Goal: Obtain resource: Obtain resource

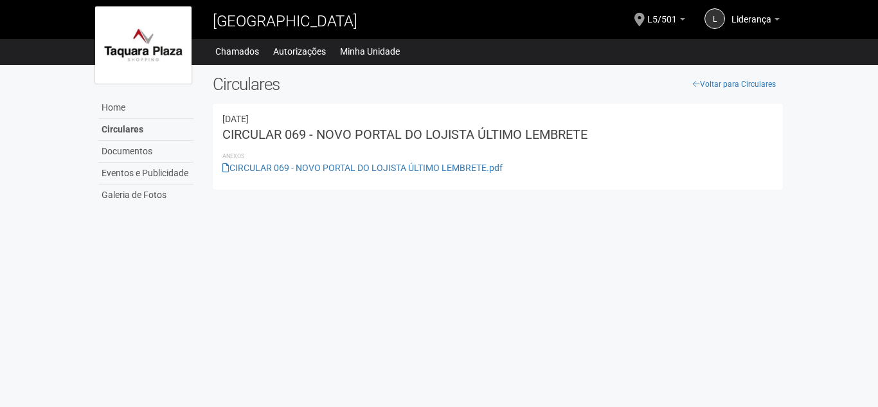
drag, startPoint x: 215, startPoint y: 170, endPoint x: 549, endPoint y: 157, distance: 333.7
click at [549, 157] on div "[DATE] CIRCULAR 069 - NOVO PORTAL DO LOJISTA ÚLTIMO LEMBRETE Anexos CIRCULAR 06…" at bounding box center [498, 146] width 570 height 86
drag, startPoint x: 533, startPoint y: 179, endPoint x: 216, endPoint y: 172, distance: 316.9
click at [216, 172] on div "[DATE] CIRCULAR 069 - NOVO PORTAL DO LOJISTA ÚLTIMO LEMBRETE Anexos CIRCULAR 06…" at bounding box center [498, 146] width 570 height 86
click at [232, 184] on div "[DATE] CIRCULAR 069 - NOVO PORTAL DO LOJISTA ÚLTIMO LEMBRETE Anexos CIRCULAR 06…" at bounding box center [498, 146] width 570 height 86
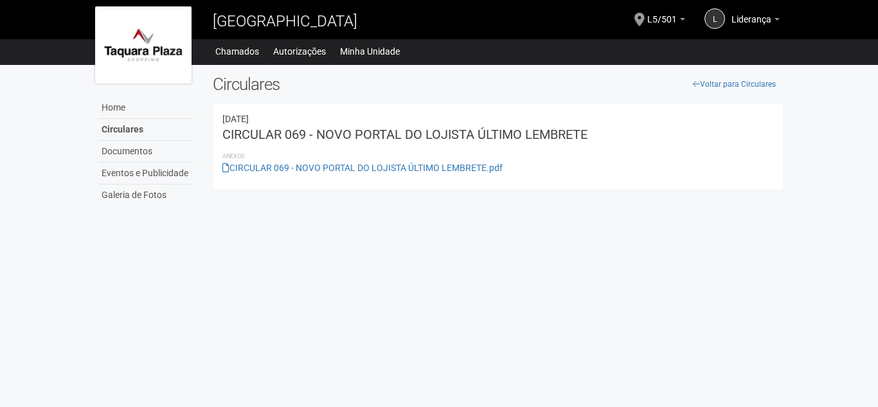
drag, startPoint x: 215, startPoint y: 170, endPoint x: 531, endPoint y: 172, distance: 316.2
click at [531, 172] on div "[DATE] CIRCULAR 069 - NOVO PORTAL DO LOJISTA ÚLTIMO LEMBRETE Anexos CIRCULAR 06…" at bounding box center [498, 146] width 570 height 86
click at [527, 172] on li "CIRCULAR 069 - NOVO PORTAL DO LOJISTA ÚLTIMO LEMBRETE.pdf" at bounding box center [497, 168] width 551 height 12
drag, startPoint x: 209, startPoint y: 163, endPoint x: 542, endPoint y: 188, distance: 334.5
click at [542, 188] on div "Voltar para Circulares Circulares [DATE] CIRCULAR 069 - NOVO PORTAL DO LOJISTA …" at bounding box center [497, 135] width 589 height 121
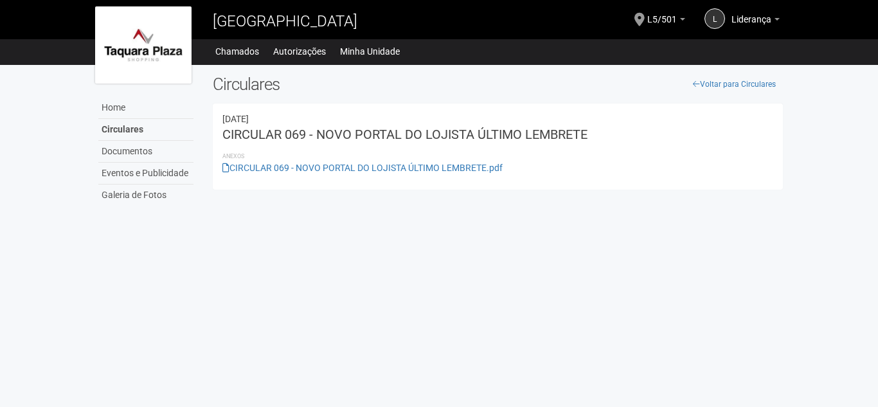
click at [542, 188] on div "[DATE] CIRCULAR 069 - NOVO PORTAL DO LOJISTA ÚLTIMO LEMBRETE Anexos CIRCULAR 06…" at bounding box center [498, 146] width 570 height 86
drag, startPoint x: 210, startPoint y: 170, endPoint x: 526, endPoint y: 177, distance: 315.6
click at [526, 177] on div "Voltar para Circulares Circulares [DATE] CIRCULAR 069 - NOVO PORTAL DO LOJISTA …" at bounding box center [497, 135] width 589 height 121
click at [526, 177] on div "[DATE] CIRCULAR 069 - NOVO PORTAL DO LOJISTA ÚLTIMO LEMBRETE Anexos CIRCULAR 06…" at bounding box center [498, 146] width 570 height 86
drag, startPoint x: 213, startPoint y: 167, endPoint x: 536, endPoint y: 186, distance: 323.1
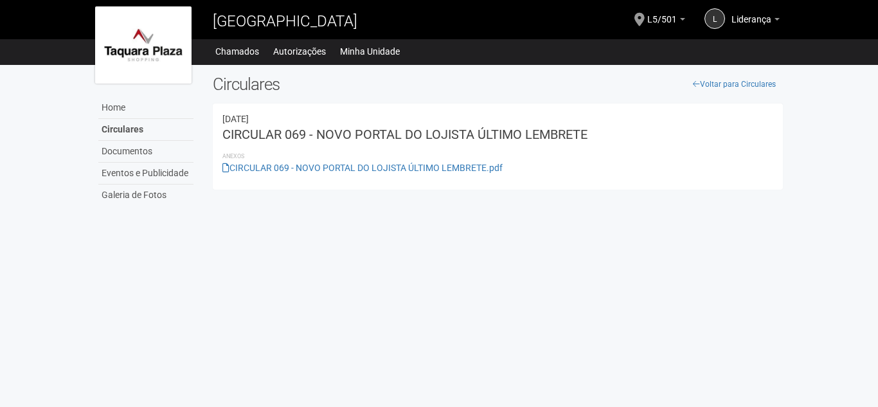
click at [536, 186] on div "[DATE] CIRCULAR 069 - NOVO PORTAL DO LOJISTA ÚLTIMO LEMBRETE Anexos CIRCULAR 06…" at bounding box center [498, 146] width 570 height 86
drag, startPoint x: 213, startPoint y: 172, endPoint x: 535, endPoint y: 176, distance: 322.6
click at [535, 176] on div "[DATE] CIRCULAR 069 - NOVO PORTAL DO LOJISTA ÚLTIMO LEMBRETE Anexos CIRCULAR 06…" at bounding box center [498, 146] width 570 height 86
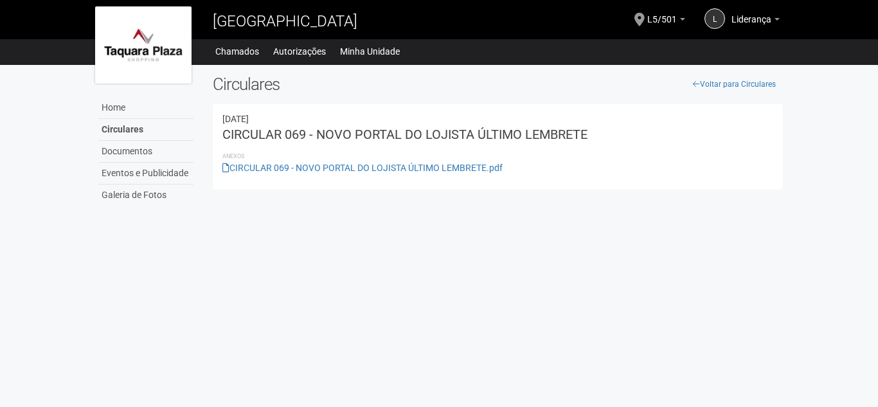
drag, startPoint x: 220, startPoint y: 113, endPoint x: 554, endPoint y: 194, distance: 343.8
click at [554, 194] on div "Voltar para Circulares Circulares [DATE] CIRCULAR 069 - NOVO PORTAL DO LOJISTA …" at bounding box center [497, 135] width 589 height 121
drag, startPoint x: 223, startPoint y: 120, endPoint x: 542, endPoint y: 186, distance: 326.2
click at [542, 186] on div "[DATE] CIRCULAR 069 - NOVO PORTAL DO LOJISTA ÚLTIMO LEMBRETE Anexos CIRCULAR 06…" at bounding box center [498, 146] width 570 height 86
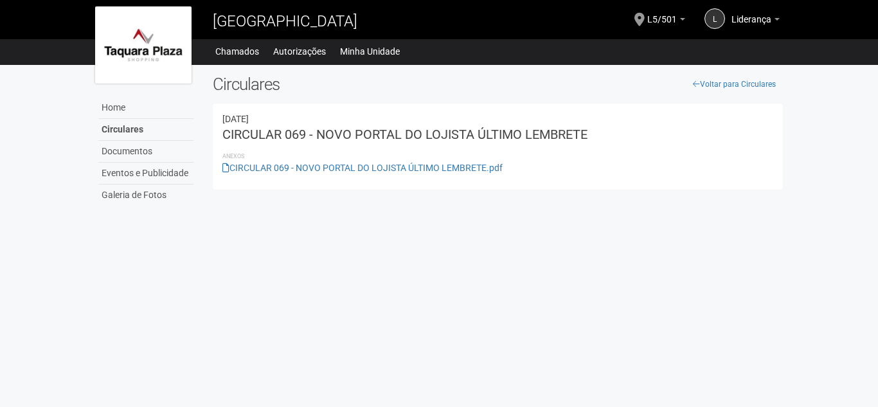
click at [542, 186] on div "[DATE] CIRCULAR 069 - NOVO PORTAL DO LOJISTA ÚLTIMO LEMBRETE Anexos CIRCULAR 06…" at bounding box center [498, 146] width 570 height 86
